Goal: Task Accomplishment & Management: Manage account settings

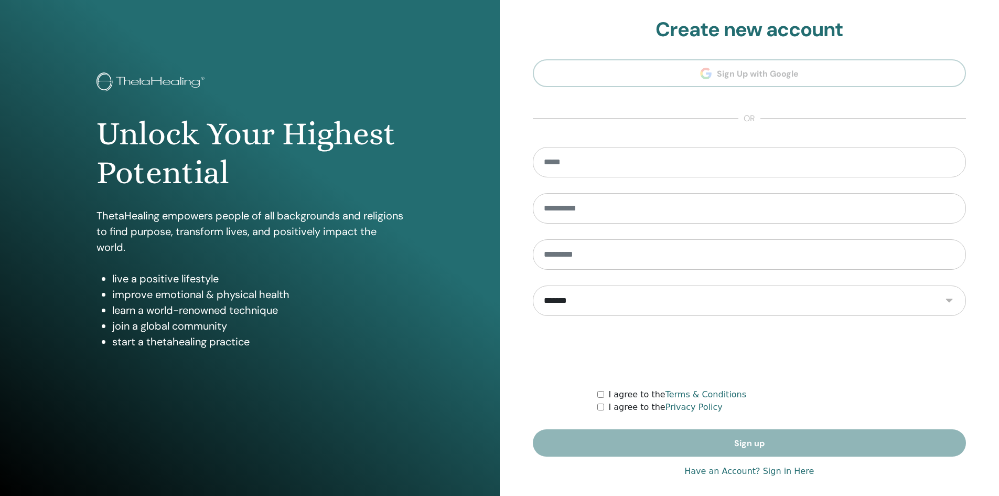
type input "**********"
click at [727, 471] on link "Have an Account? Sign in Here" at bounding box center [750, 471] width 130 height 13
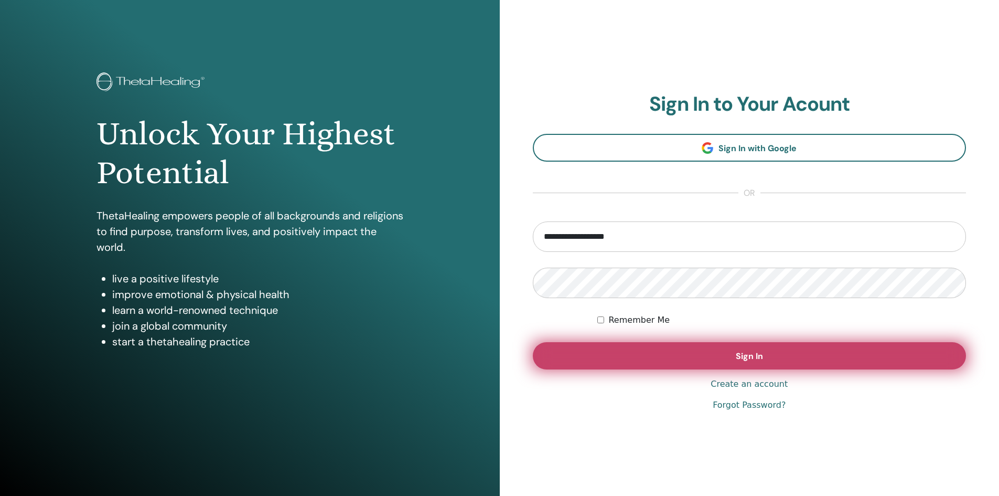
click at [649, 363] on button "Sign In" at bounding box center [750, 355] width 434 height 27
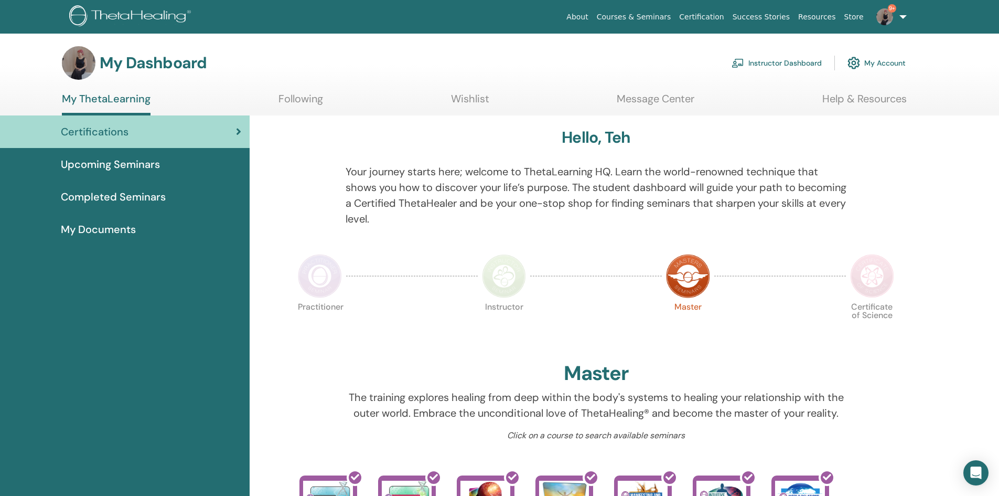
click at [791, 65] on link "Instructor Dashboard" at bounding box center [777, 62] width 90 height 23
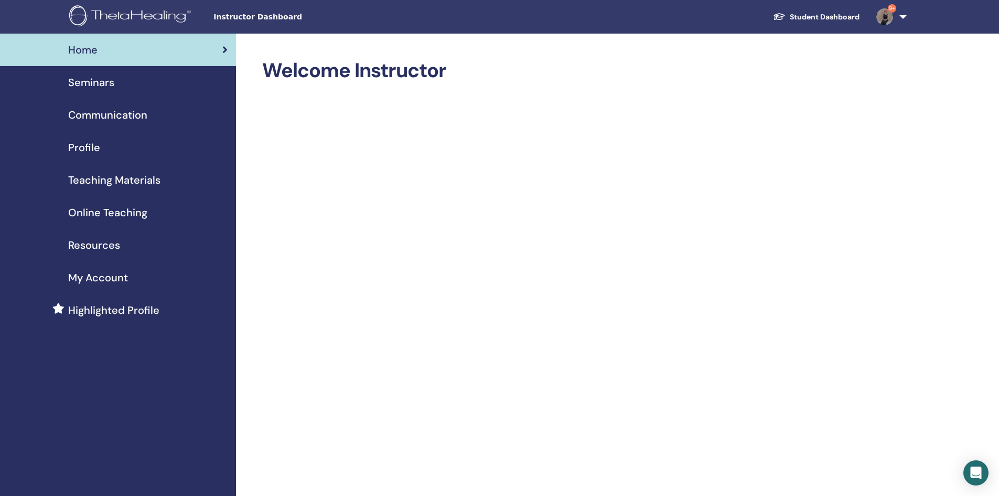
click at [119, 81] on div "Seminars" at bounding box center [117, 82] width 219 height 16
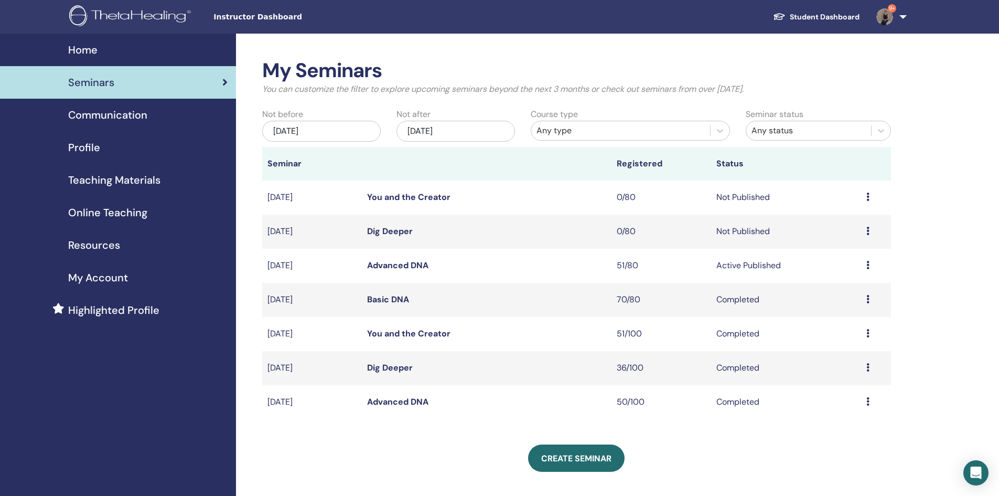
click at [402, 264] on link "Advanced DNA" at bounding box center [397, 265] width 61 height 11
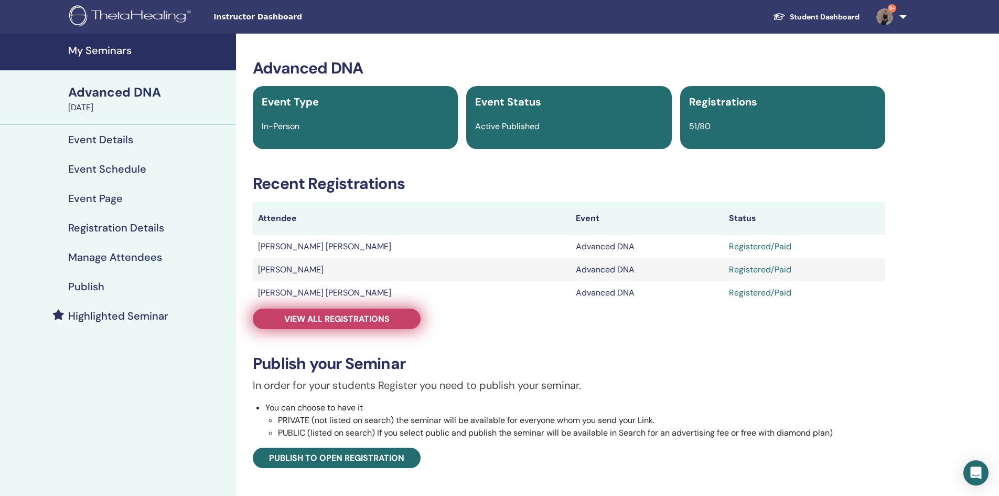
click at [336, 322] on span "View all registrations" at bounding box center [336, 318] width 105 height 11
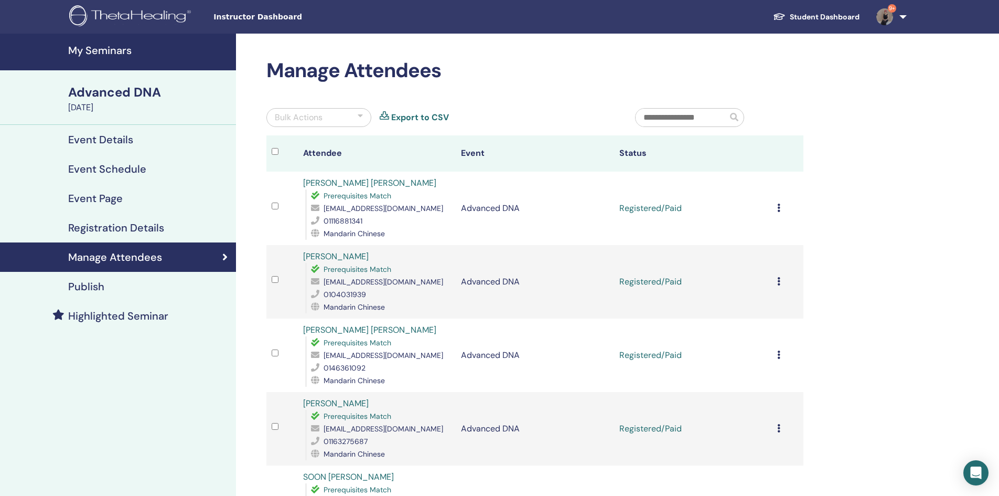
click at [778, 208] on icon at bounding box center [778, 208] width 3 height 8
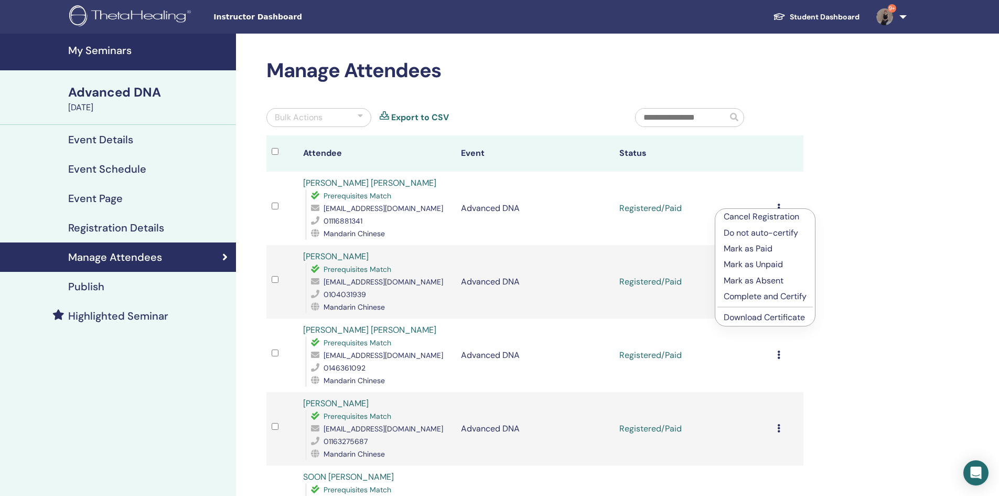
click at [774, 313] on link "Download Certificate" at bounding box center [764, 317] width 81 height 11
